Goal: Information Seeking & Learning: Learn about a topic

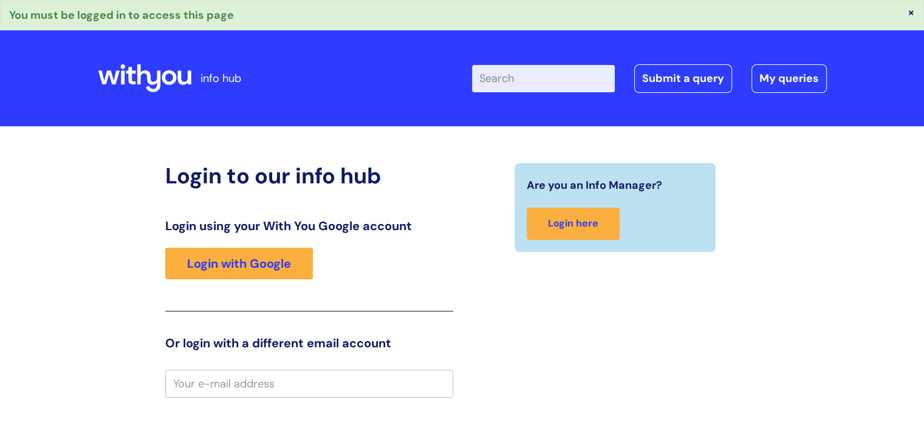
type input "a.weeks"
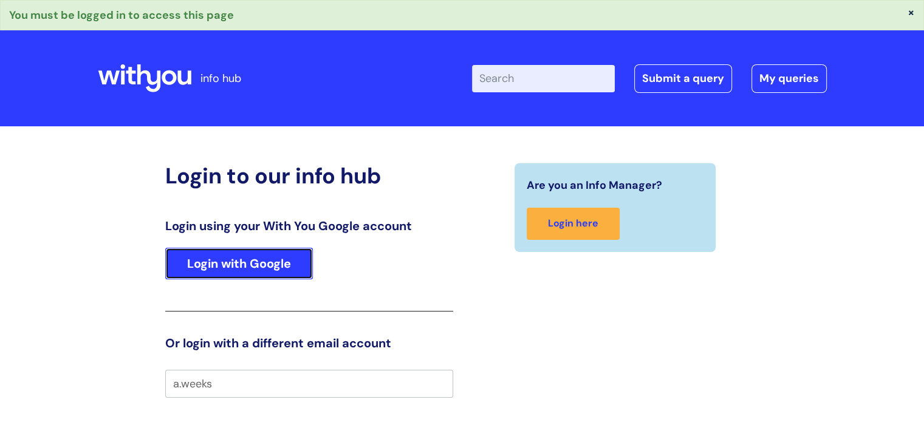
click at [253, 265] on link "Login with Google" at bounding box center [239, 264] width 148 height 32
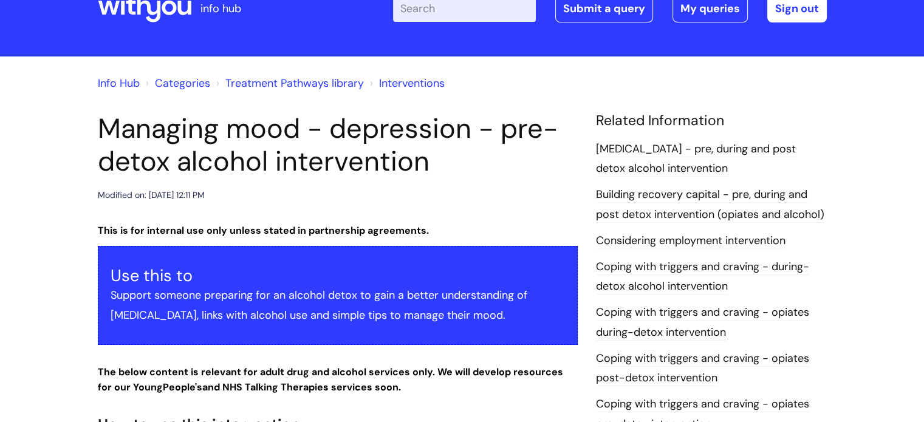
scroll to position [61, 0]
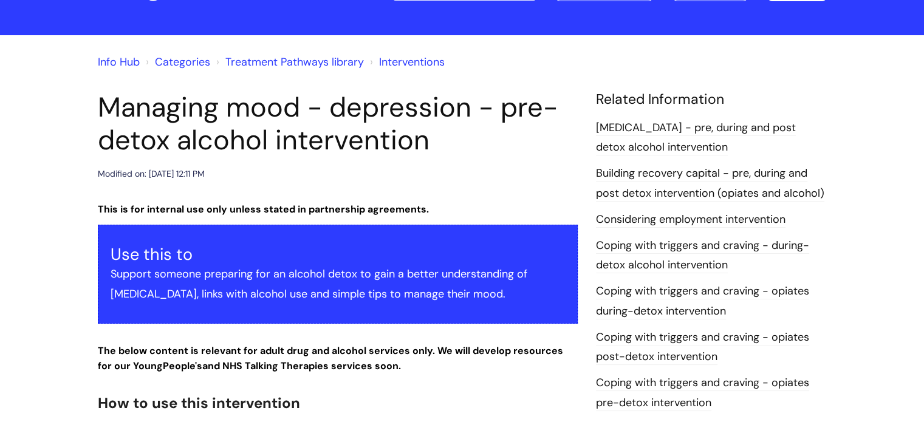
click at [651, 174] on link "Building recovery capital - pre, during and post detox intervention (opiates an…" at bounding box center [710, 183] width 228 height 35
